Goal: Task Accomplishment & Management: Complete application form

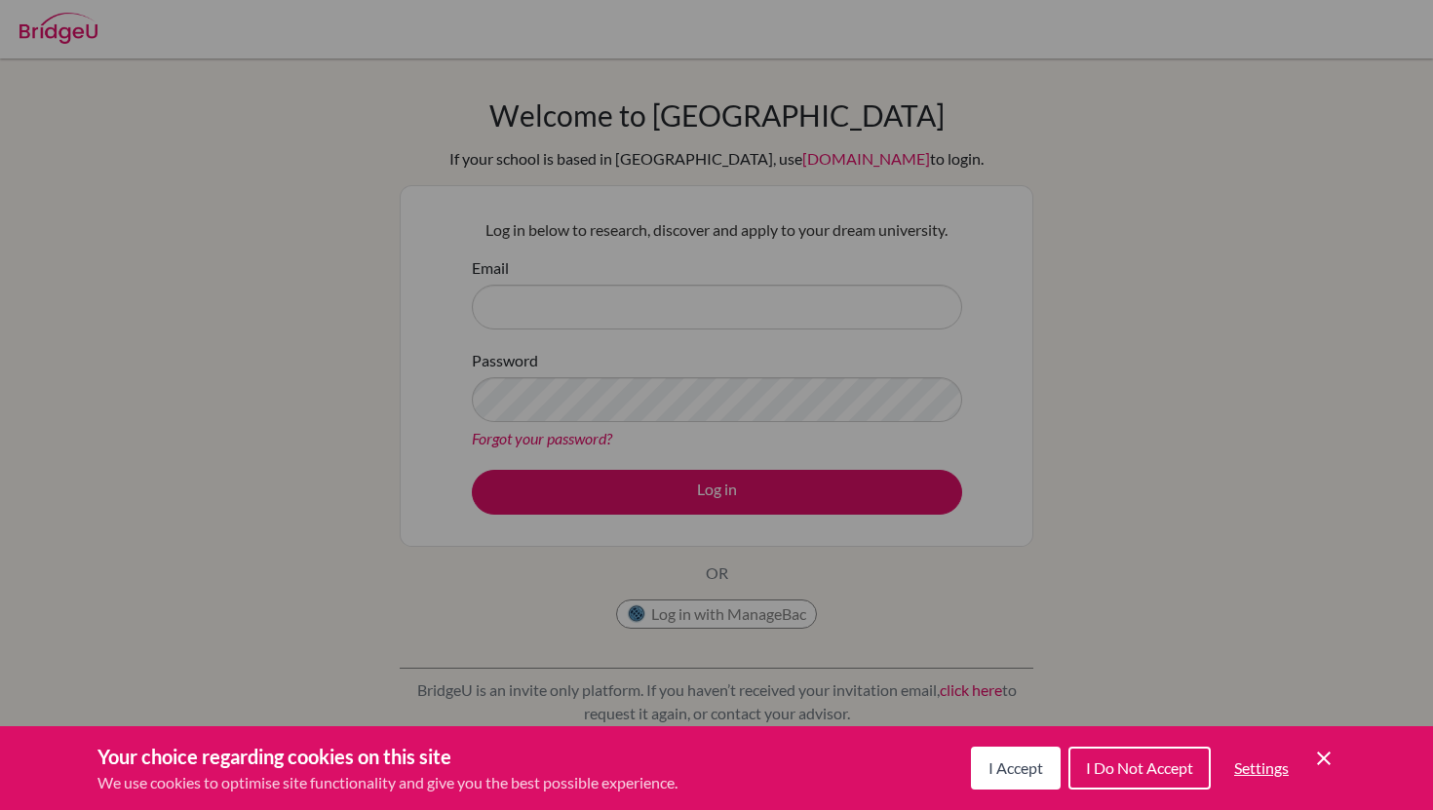
click at [1013, 779] on button "I Accept" at bounding box center [1016, 768] width 90 height 43
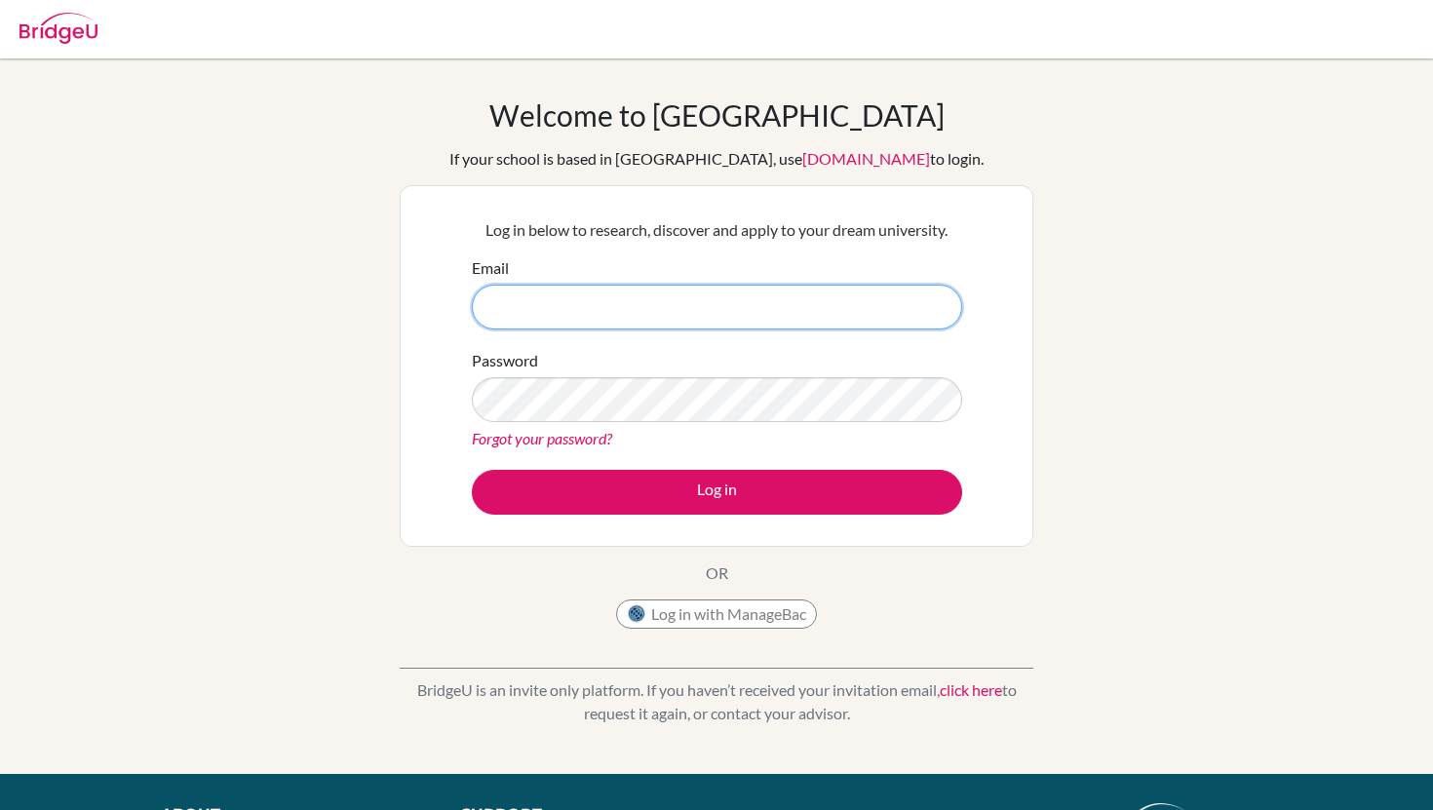
click at [587, 308] on input "Email" at bounding box center [717, 307] width 490 height 45
type input "刚"
type input "g103572@gmail.com"
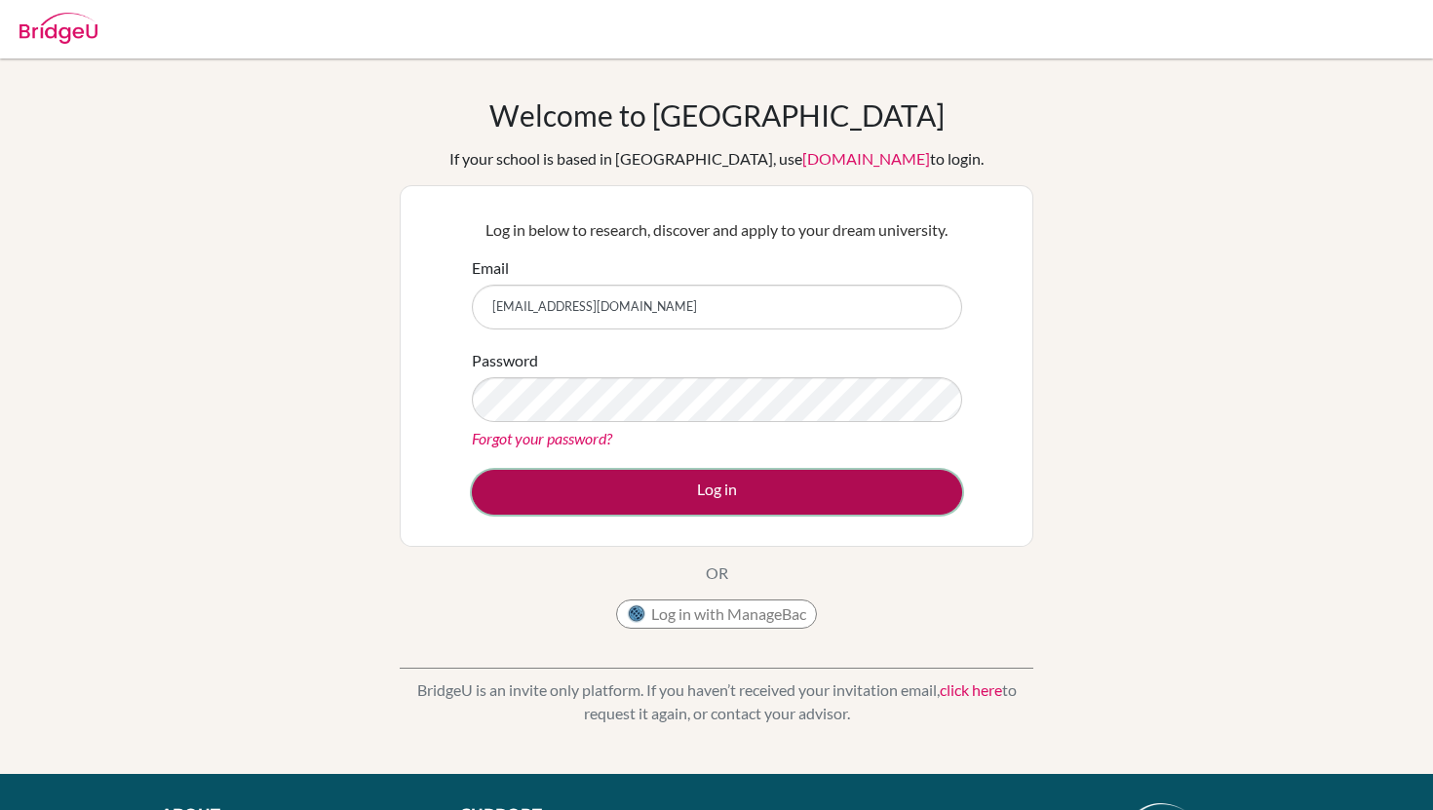
click at [545, 470] on button "Log in" at bounding box center [717, 492] width 490 height 45
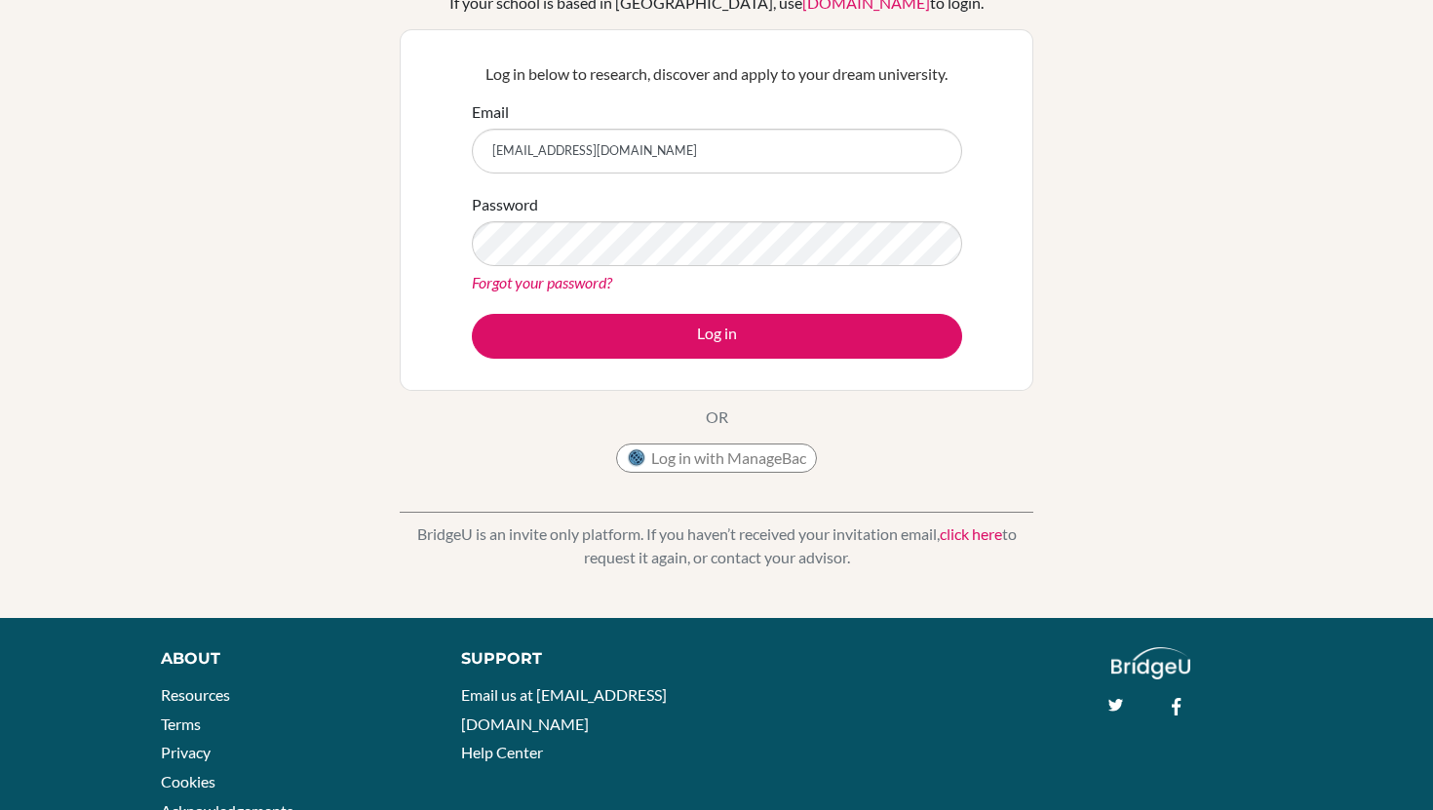
scroll to position [158, 0]
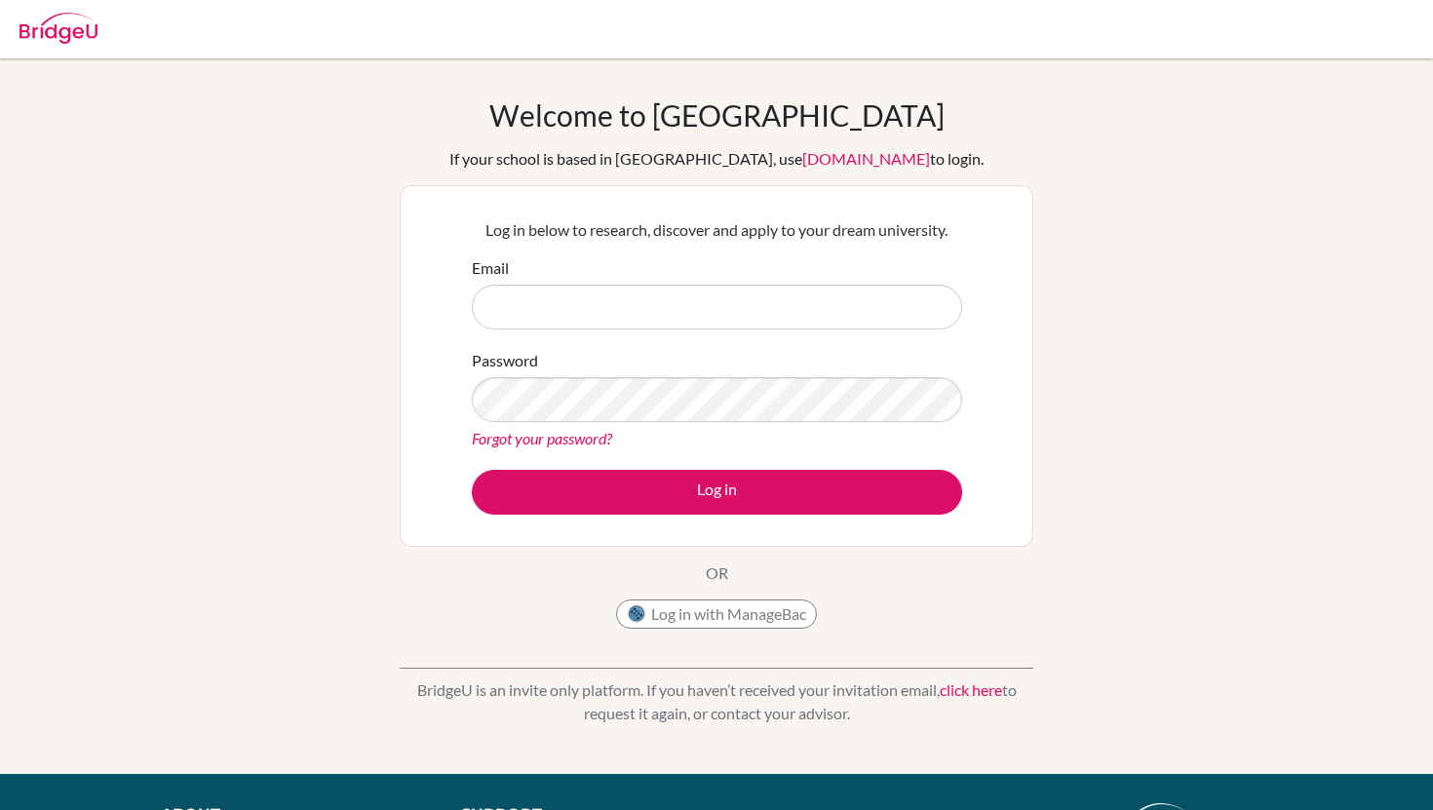
click at [40, 35] on img at bounding box center [58, 28] width 78 height 31
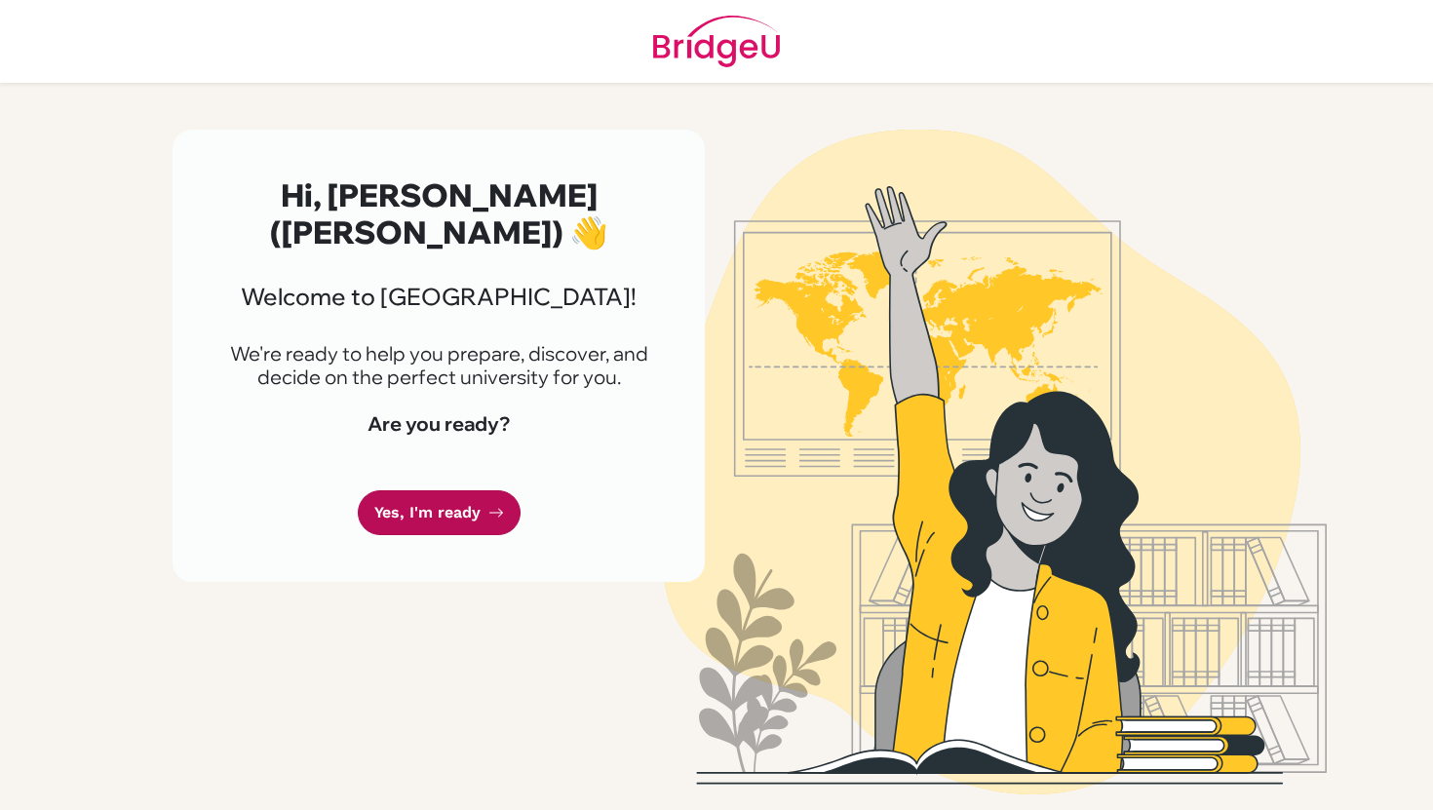
click at [474, 510] on link "Yes, I'm ready" at bounding box center [439, 513] width 163 height 46
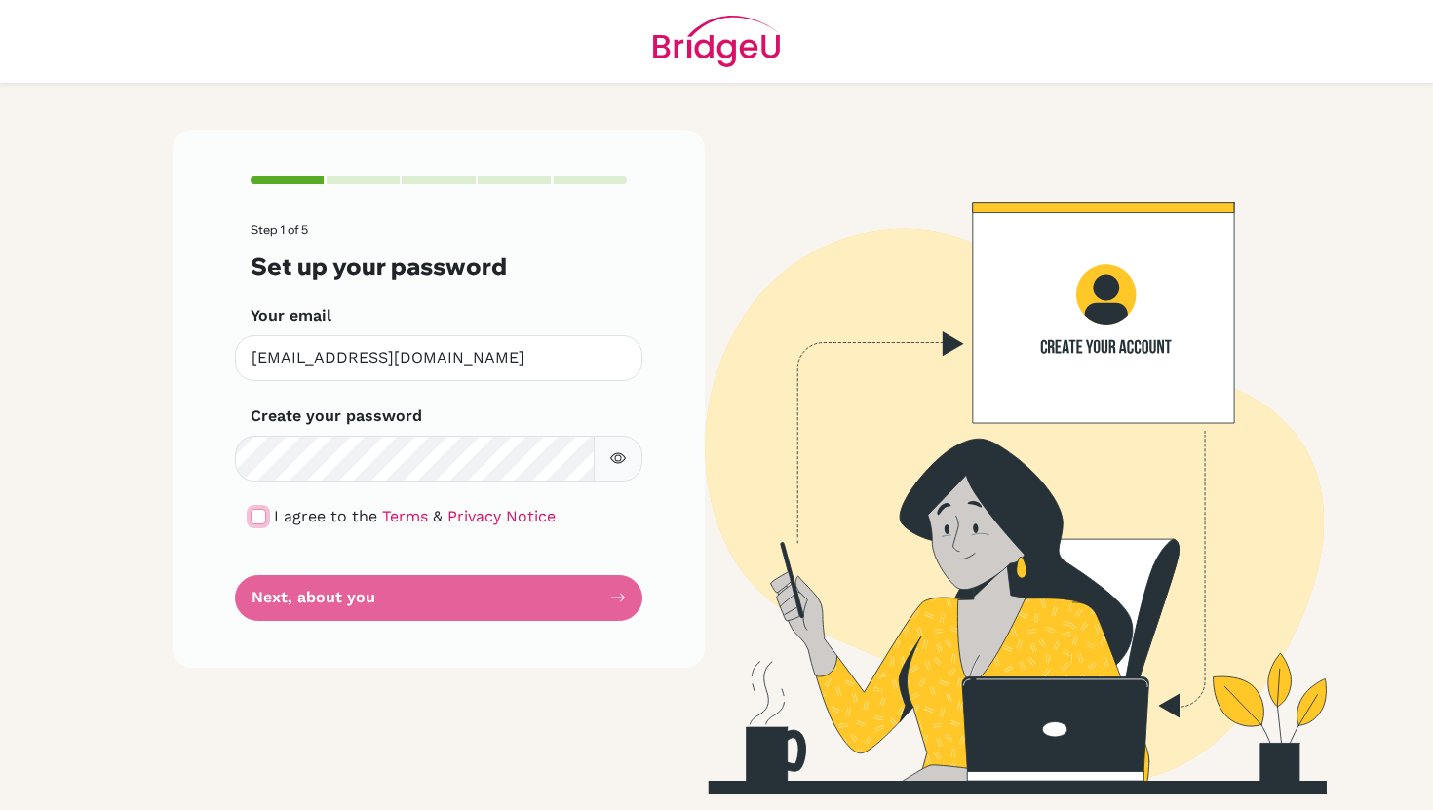
click at [260, 512] on input "checkbox" at bounding box center [259, 517] width 16 height 16
checkbox input "true"
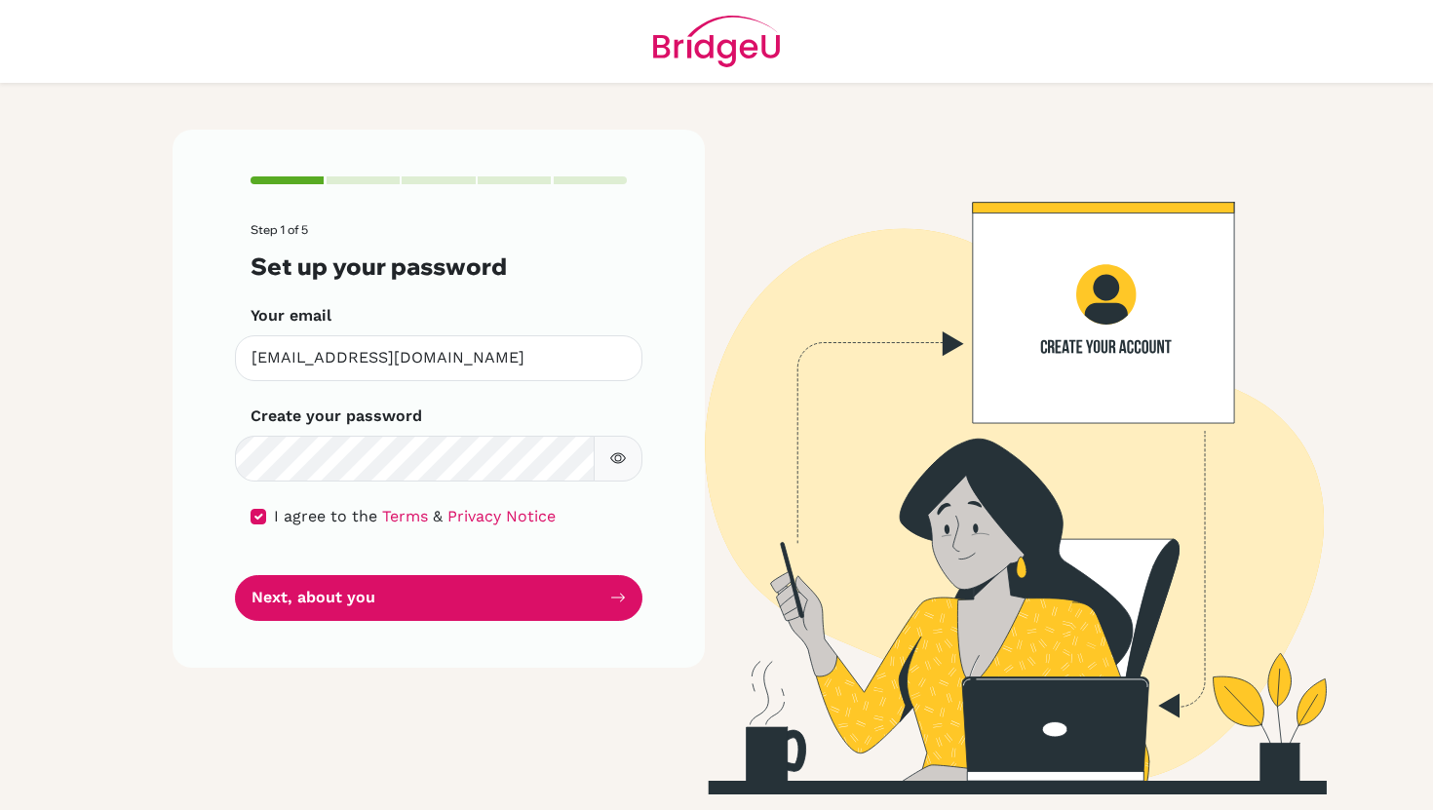
click at [628, 461] on button "button" at bounding box center [618, 459] width 49 height 46
click at [622, 458] on icon "button" at bounding box center [618, 458] width 16 height 16
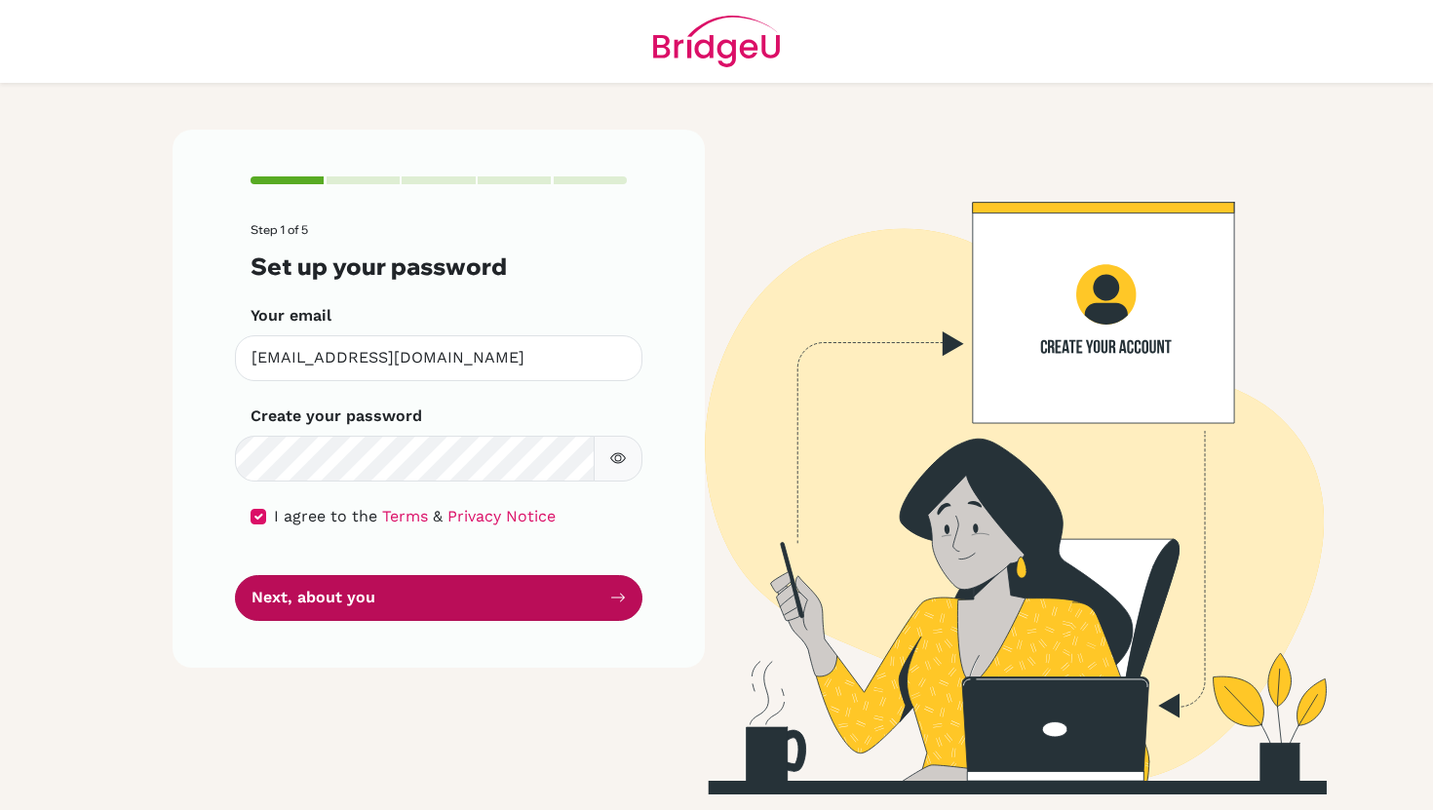
click at [526, 597] on button "Next, about you" at bounding box center [439, 598] width 408 height 46
